Goal: Task Accomplishment & Management: Manage account settings

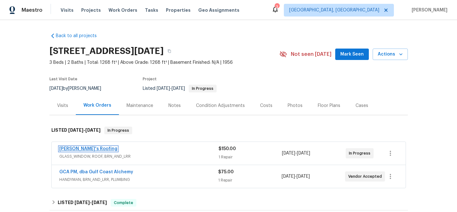
click at [64, 149] on link "[PERSON_NAME]'s Roofing" at bounding box center [88, 149] width 58 height 4
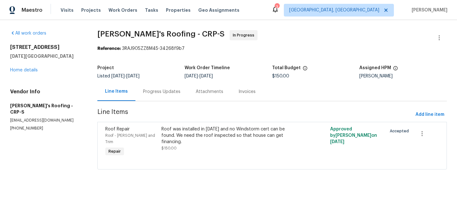
click at [211, 136] on div "Roof was installed in [DATE] and no Windstorm cert can be found. We need the ro…" at bounding box center [230, 135] width 137 height 19
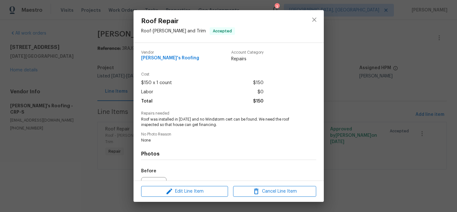
scroll to position [1, 0]
click at [318, 21] on button "close" at bounding box center [314, 19] width 15 height 15
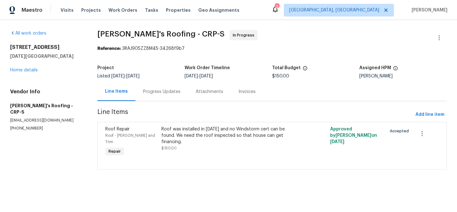
click at [152, 92] on div "Progress Updates" at bounding box center [161, 92] width 37 height 6
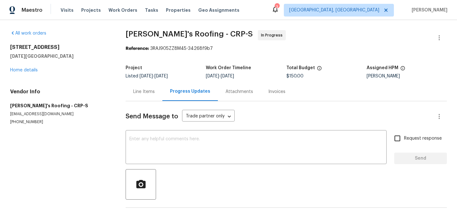
click at [147, 95] on div "Line Items" at bounding box center [144, 92] width 22 height 6
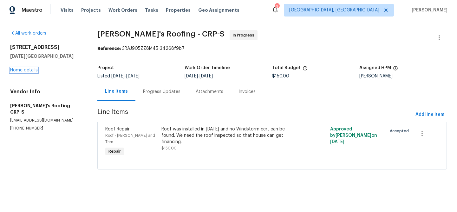
click at [13, 70] on link "Home details" at bounding box center [24, 70] width 28 height 4
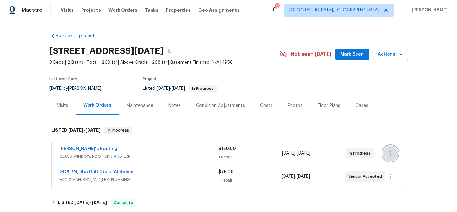
click at [387, 151] on icon "button" at bounding box center [391, 153] width 8 height 8
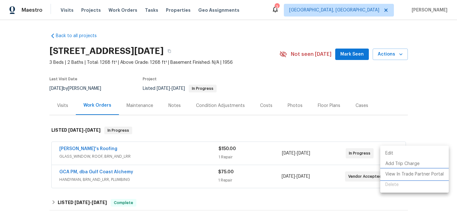
click at [409, 173] on li "View In Trade Partner Portal" at bounding box center [415, 174] width 69 height 10
click at [405, 174] on li "View In Trade Partner Portal" at bounding box center [415, 174] width 69 height 10
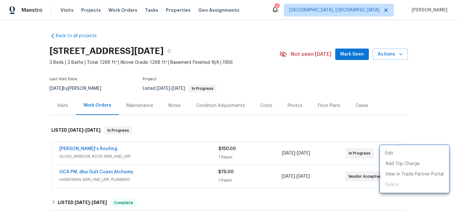
click at [85, 149] on div at bounding box center [228, 106] width 457 height 212
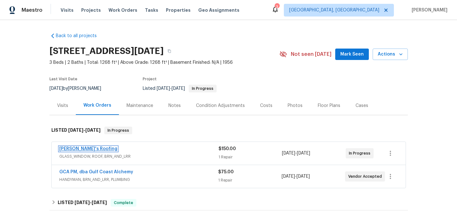
click at [85, 149] on link "[PERSON_NAME]'s Roofing" at bounding box center [88, 149] width 58 height 4
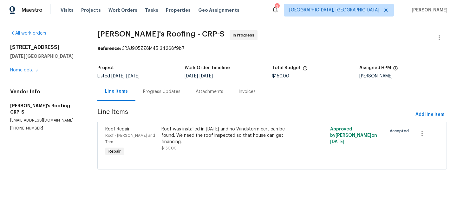
click at [203, 137] on div "Roof was installed in [DATE] and no Windstorm cert can be found. We need the ro…" at bounding box center [230, 135] width 137 height 19
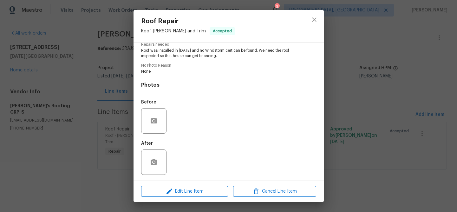
scroll to position [70, 0]
click at [156, 163] on icon "button" at bounding box center [154, 161] width 6 height 6
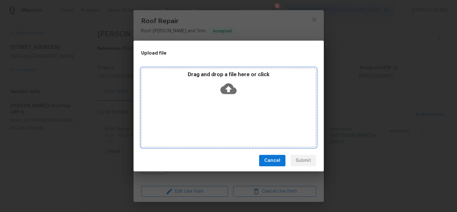
click at [226, 90] on icon at bounding box center [229, 88] width 16 height 11
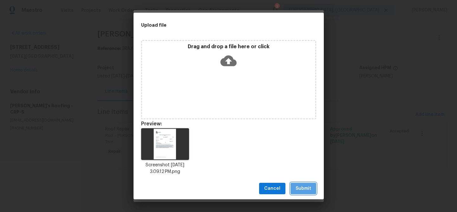
click at [308, 190] on span "Submit" at bounding box center [304, 189] width 16 height 8
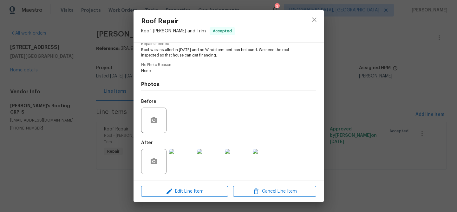
click at [268, 160] on img at bounding box center [265, 161] width 25 height 25
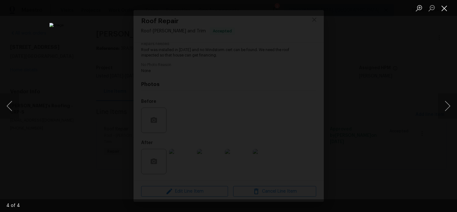
click at [442, 10] on button "Close lightbox" at bounding box center [444, 8] width 13 height 11
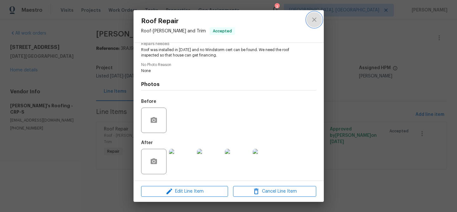
click at [316, 21] on icon "close" at bounding box center [314, 19] width 4 height 4
